Goal: Information Seeking & Learning: Learn about a topic

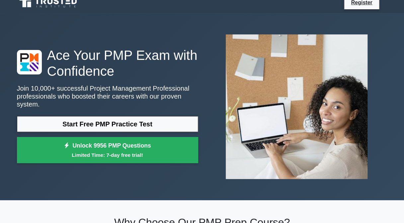
scroll to position [8, 0]
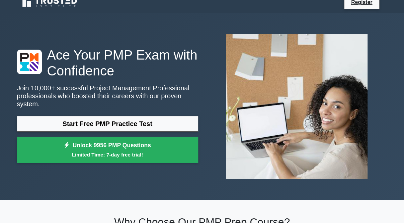
click at [136, 122] on link "Start Free PMP Practice Test" at bounding box center [107, 124] width 181 height 16
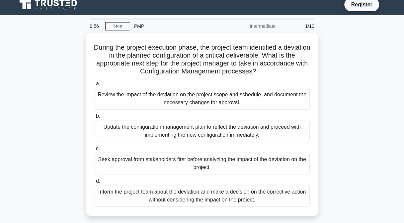
scroll to position [3, 0]
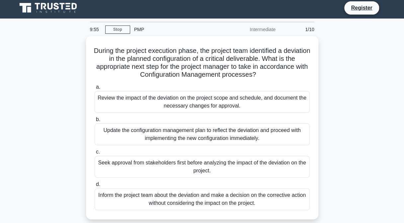
click at [205, 95] on div "Review the impact of the deviation on the project scope and schedule, and docum…" at bounding box center [201, 102] width 215 height 22
click at [94, 90] on input "a. Review the impact of the deviation on the project scope and schedule, and do…" at bounding box center [94, 87] width 0 height 4
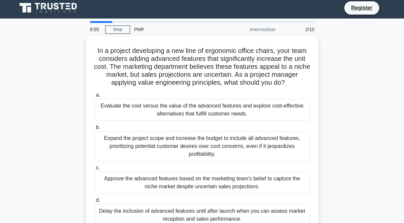
scroll to position [0, 0]
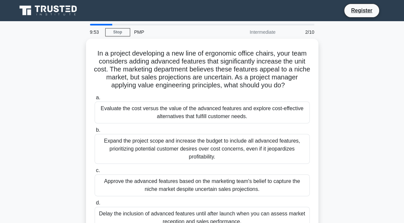
click at [197, 104] on div "Evaluate the cost versus the value of the advanced features and explore cost-ef…" at bounding box center [201, 113] width 215 height 22
click at [94, 100] on input "a. Evaluate the cost versus the value of the advanced features and explore cost…" at bounding box center [94, 98] width 0 height 4
